Goal: Manage account settings

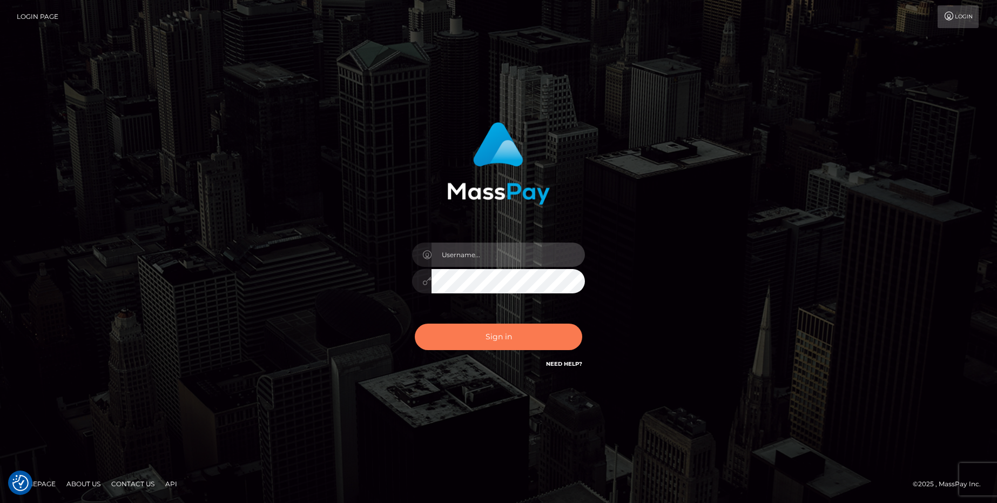
type input "aluapatrik"
click at [487, 342] on button "Sign in" at bounding box center [498, 337] width 167 height 26
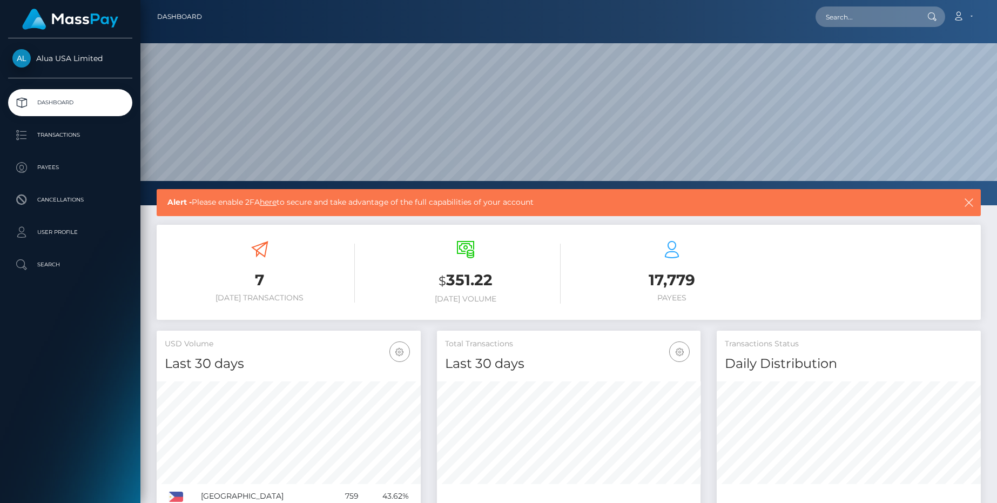
scroll to position [191, 264]
click at [59, 235] on p "User Profile" at bounding box center [70, 232] width 116 height 16
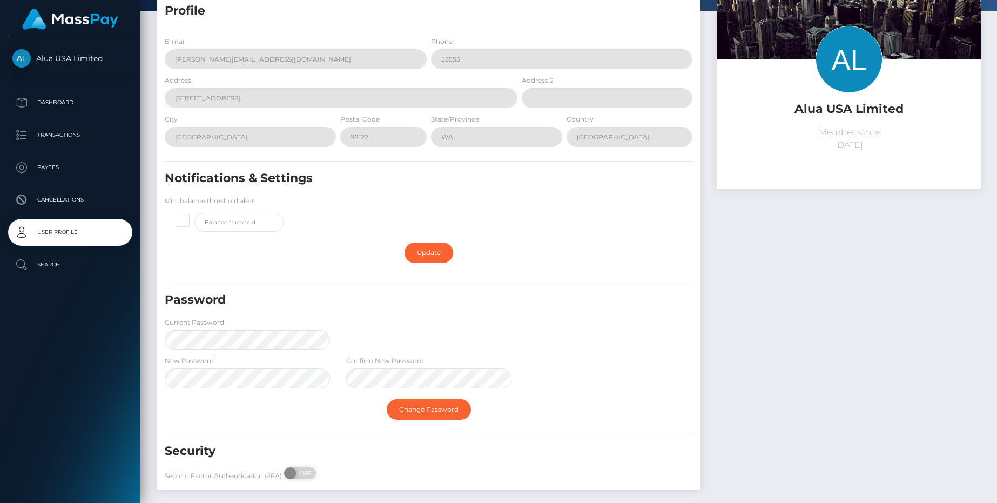
scroll to position [114, 0]
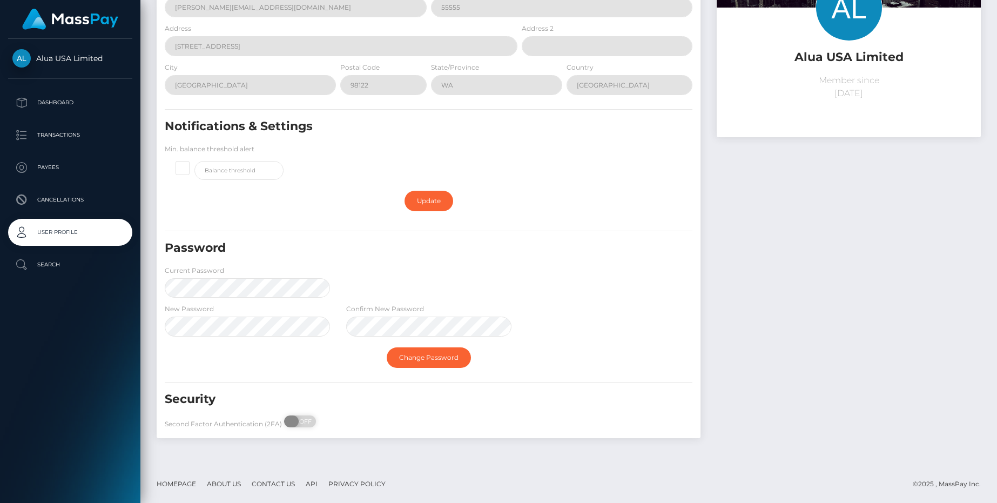
click at [294, 421] on span at bounding box center [291, 421] width 15 height 12
checkbox input "true"
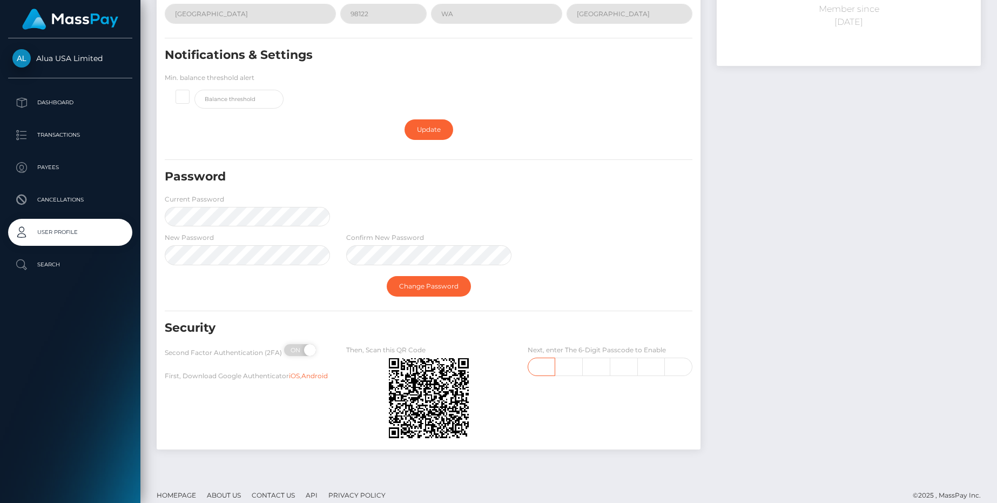
scroll to position [197, 0]
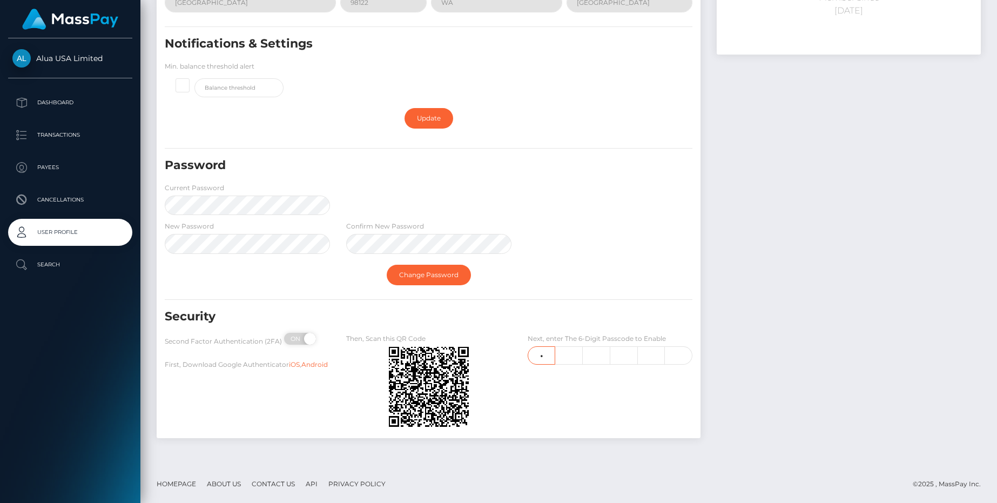
type input "5"
type input "0"
type input "1"
type input "4"
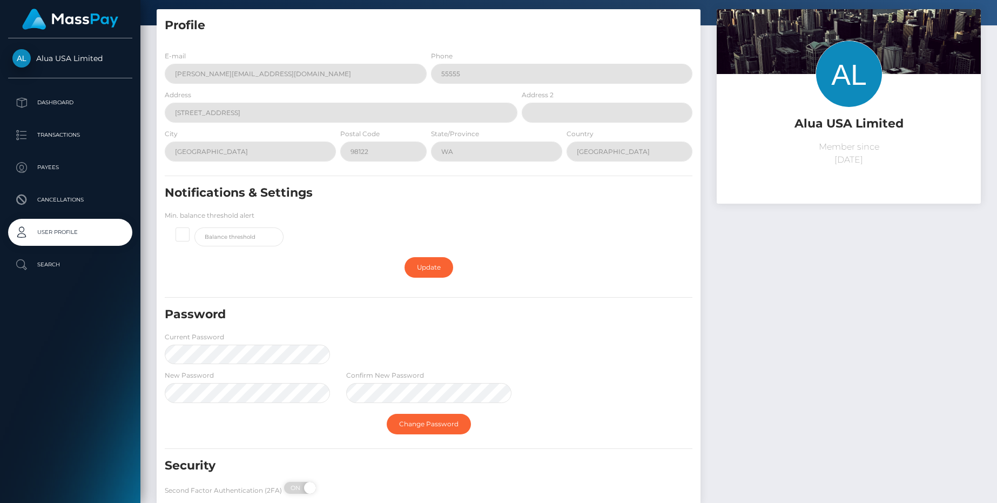
scroll to position [0, 0]
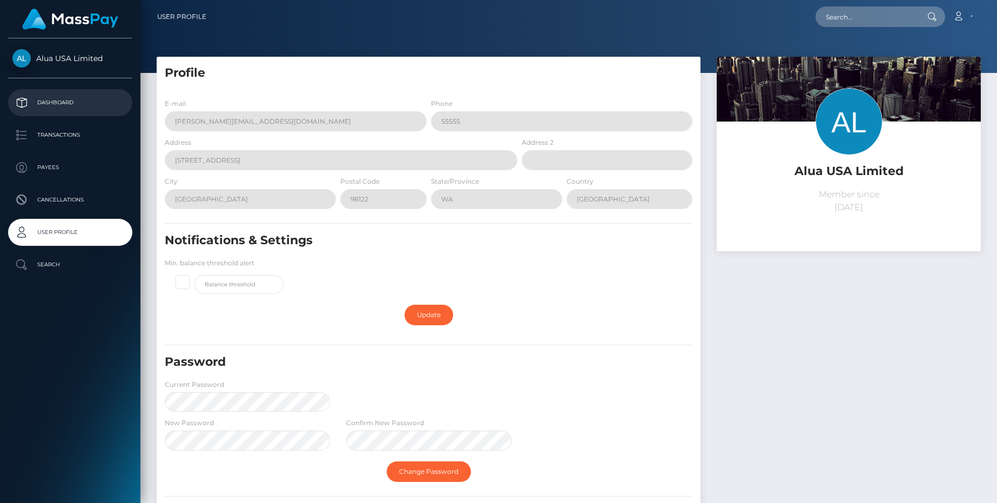
click at [75, 103] on p "Dashboard" at bounding box center [70, 103] width 116 height 16
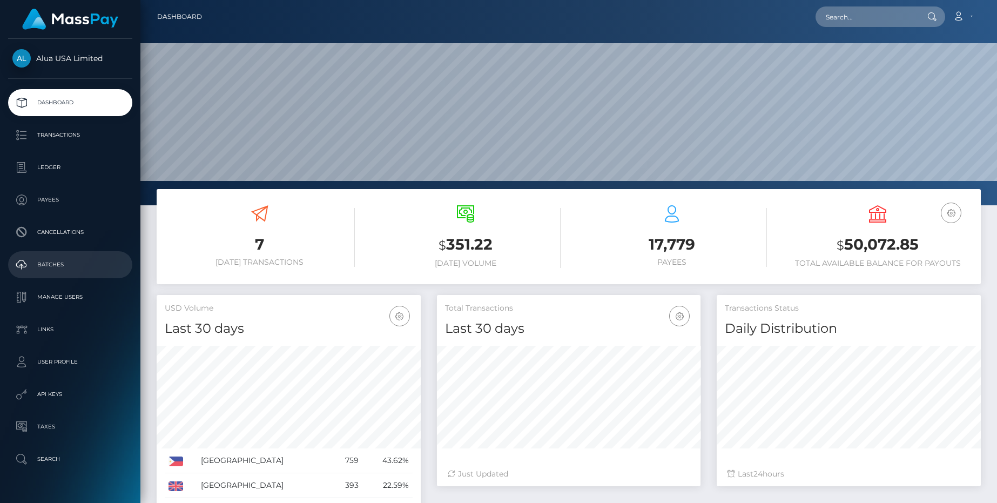
scroll to position [26, 0]
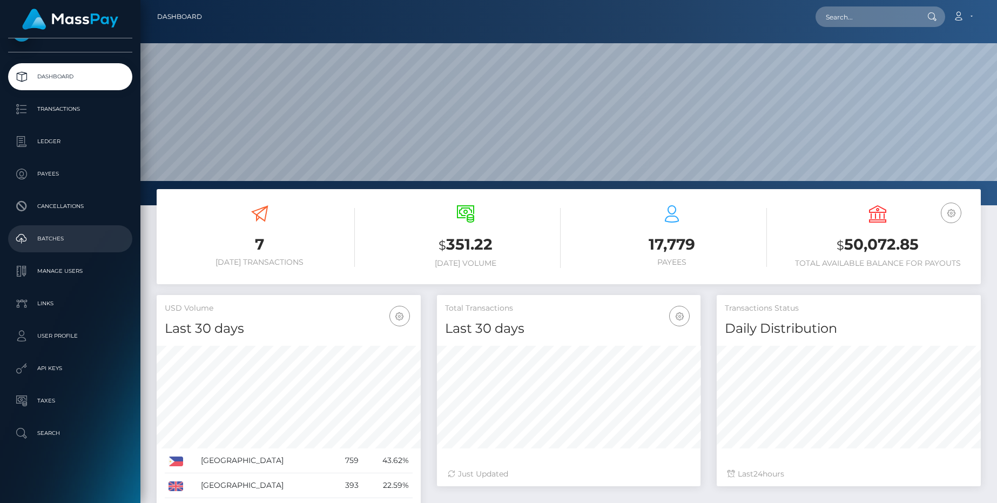
click at [84, 278] on p "Manage Users" at bounding box center [70, 271] width 116 height 16
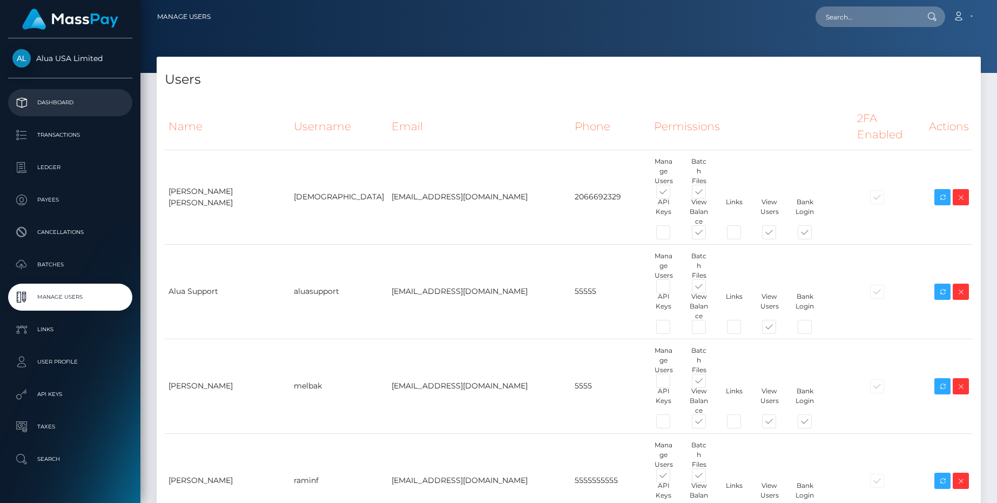
click at [81, 104] on p "Dashboard" at bounding box center [70, 103] width 116 height 16
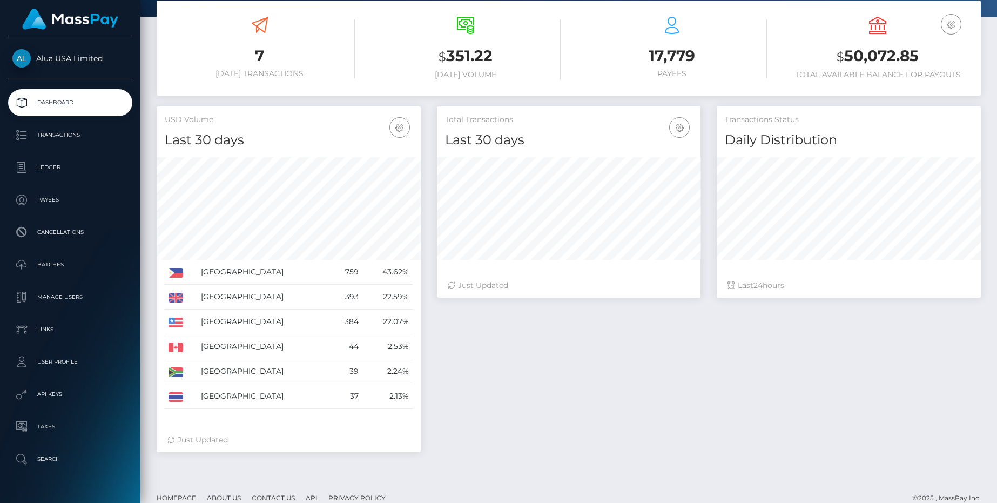
scroll to position [202, 0]
